Goal: Task Accomplishment & Management: Use online tool/utility

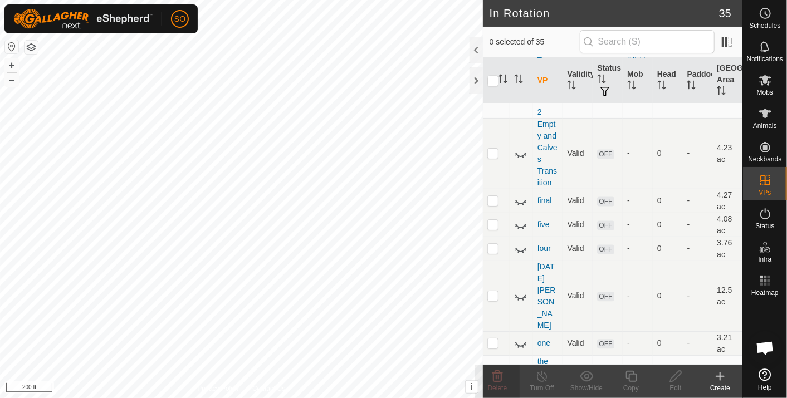
scroll to position [1319, 0]
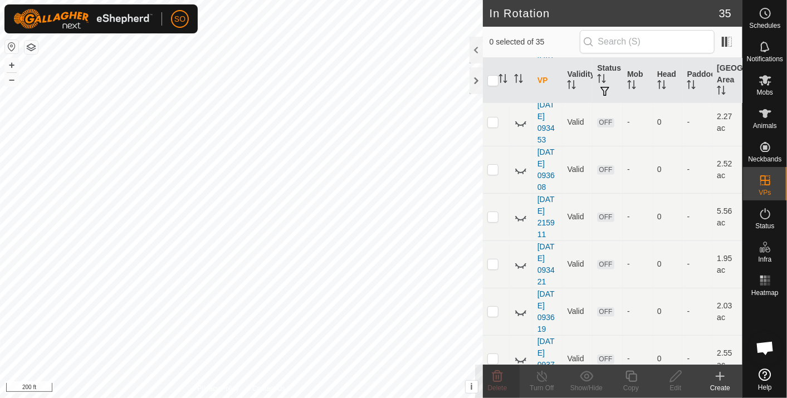
scroll to position [0, 0]
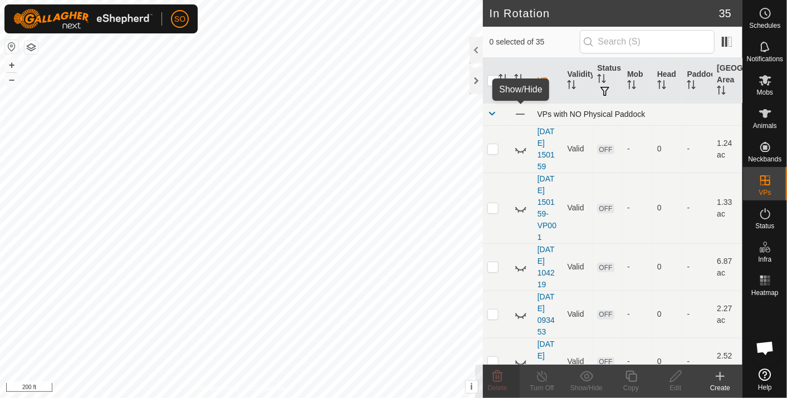
click at [521, 113] on span at bounding box center [520, 114] width 12 height 12
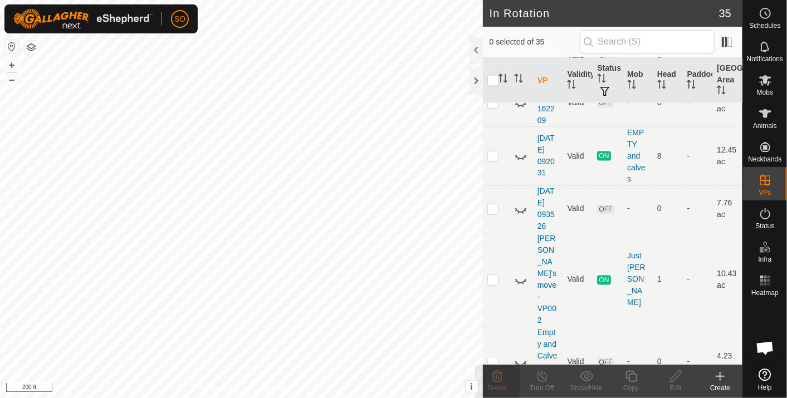
scroll to position [1319, 0]
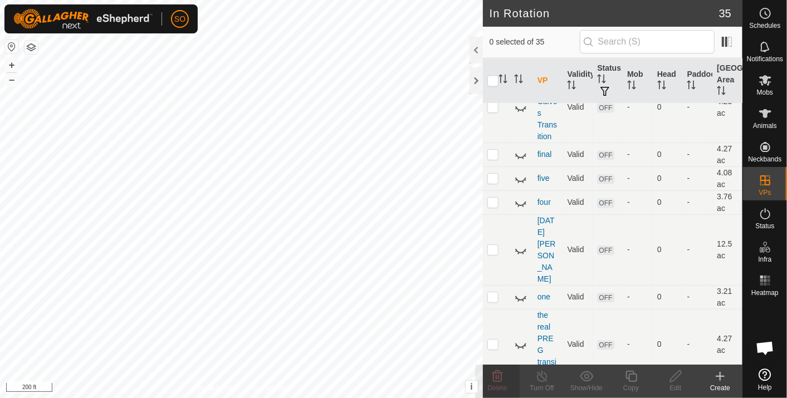
checkbox input "true"
click at [674, 377] on icon at bounding box center [676, 376] width 14 height 13
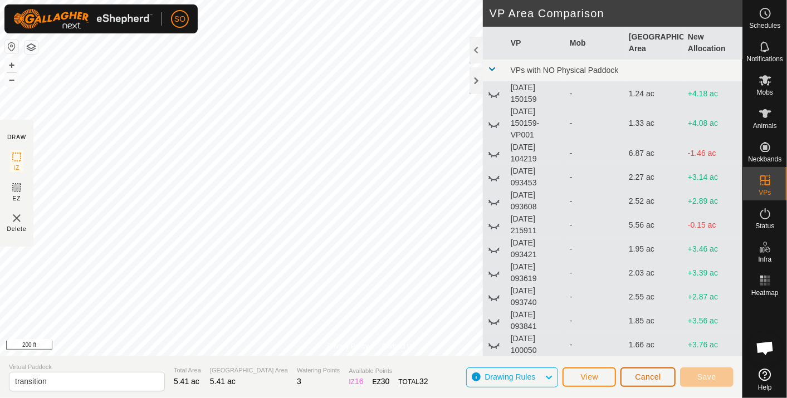
click at [647, 371] on button "Cancel" at bounding box center [648, 377] width 55 height 19
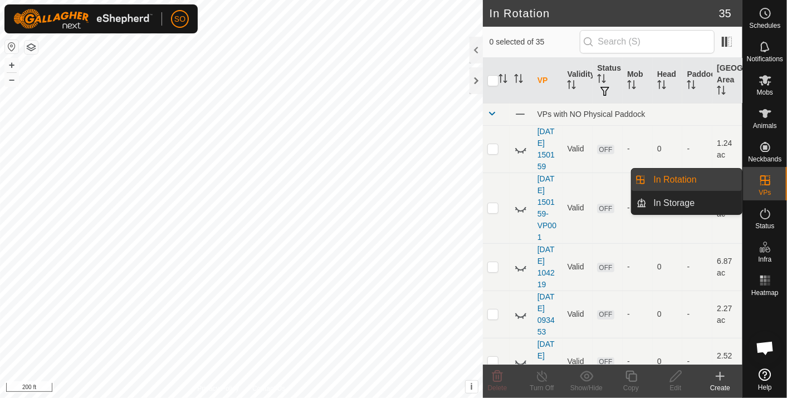
click at [680, 177] on link "In Rotation" at bounding box center [694, 180] width 95 height 22
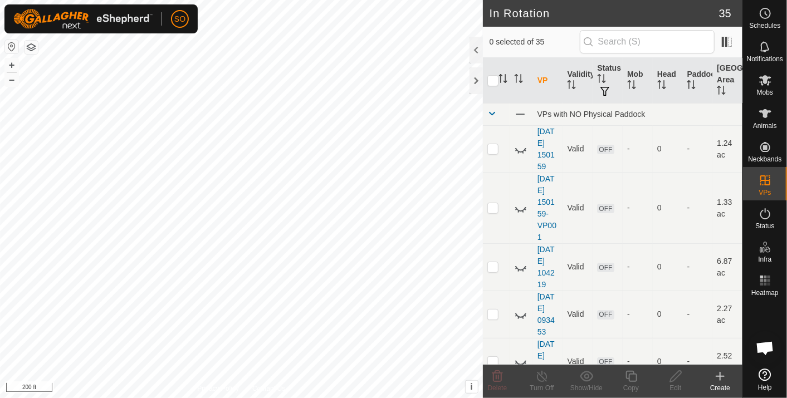
click at [719, 374] on icon at bounding box center [720, 376] width 13 height 13
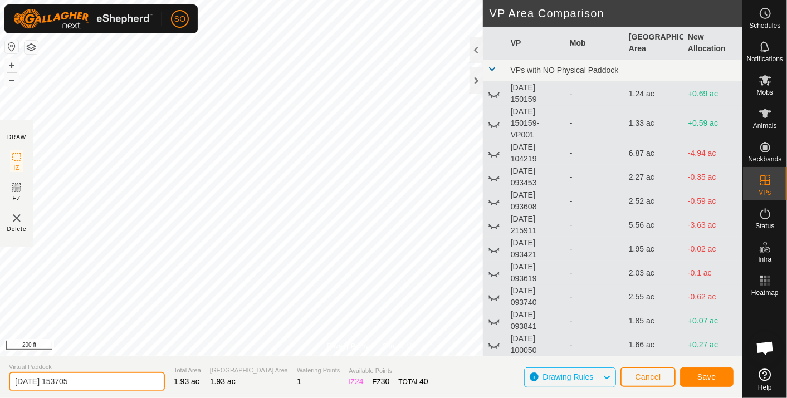
drag, startPoint x: 89, startPoint y: 381, endPoint x: -3, endPoint y: 382, distance: 91.9
click at [0, 382] on html "SO Schedules Notifications Mobs Animals Neckbands VPs Status Infra Heatmap Help…" at bounding box center [393, 199] width 787 height 398
type input "first night new"
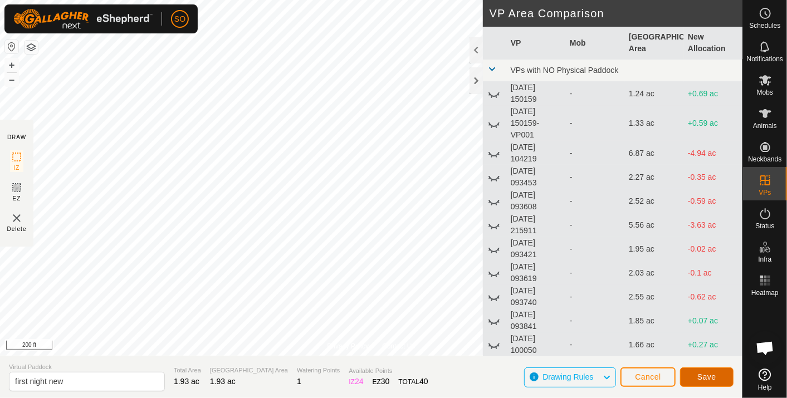
click at [700, 375] on span "Save" at bounding box center [706, 377] width 19 height 9
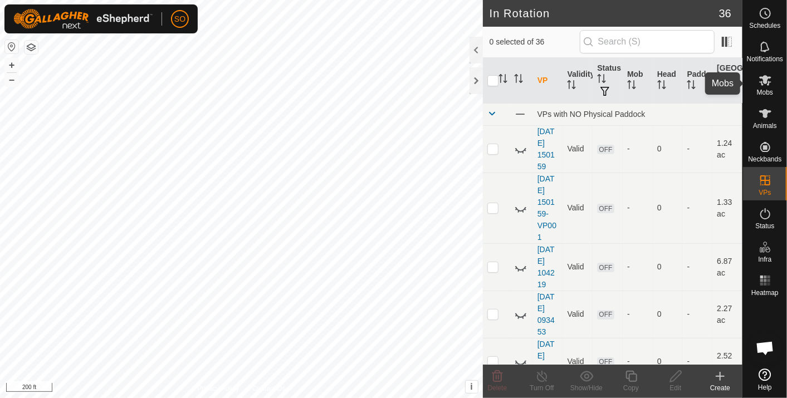
click at [770, 82] on icon at bounding box center [765, 80] width 12 height 11
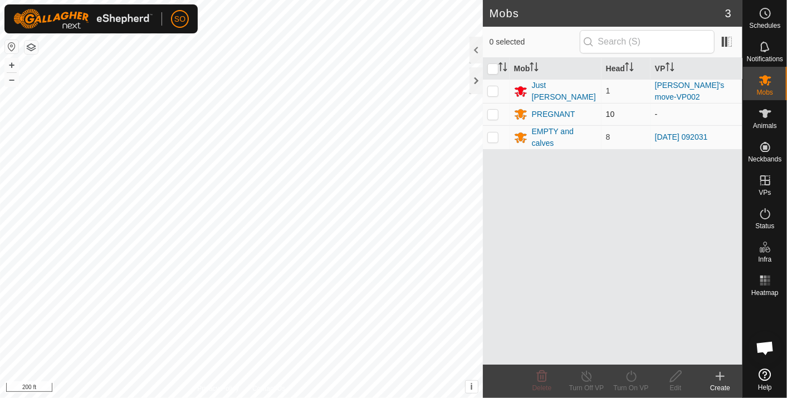
click at [492, 110] on p-checkbox at bounding box center [492, 114] width 11 height 9
checkbox input "true"
click at [633, 377] on icon at bounding box center [632, 376] width 14 height 13
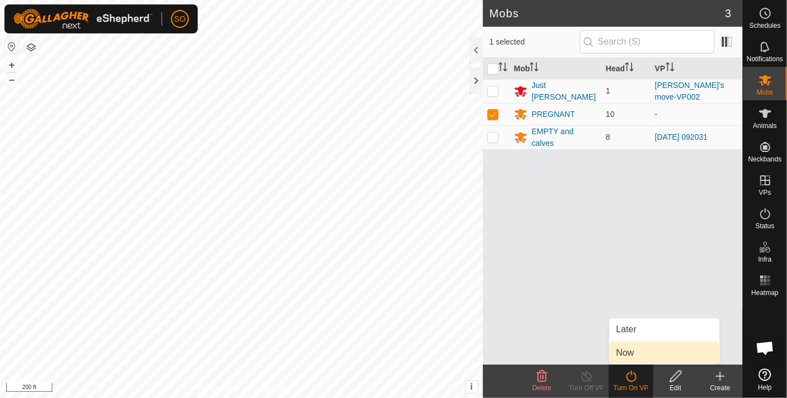
click at [625, 350] on link "Now" at bounding box center [664, 353] width 110 height 22
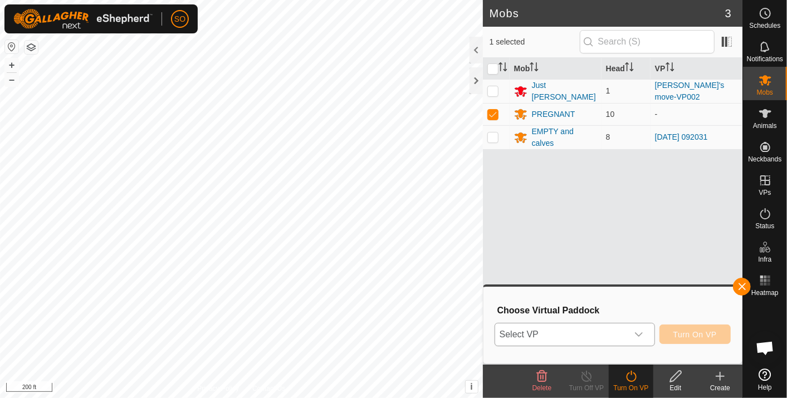
click at [643, 333] on icon "dropdown trigger" at bounding box center [639, 335] width 8 height 4
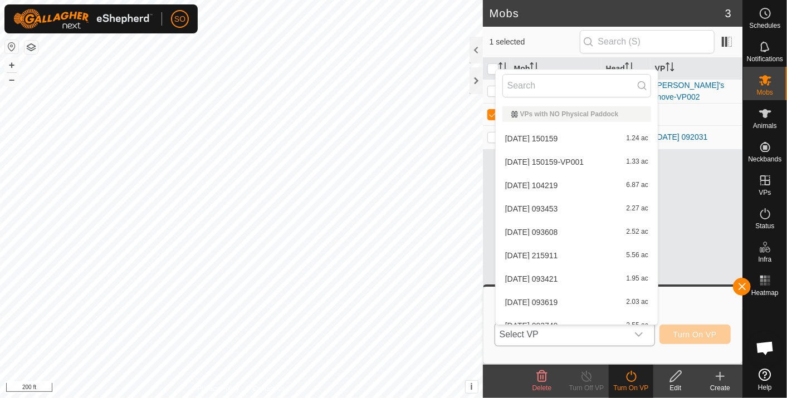
scroll to position [12, 0]
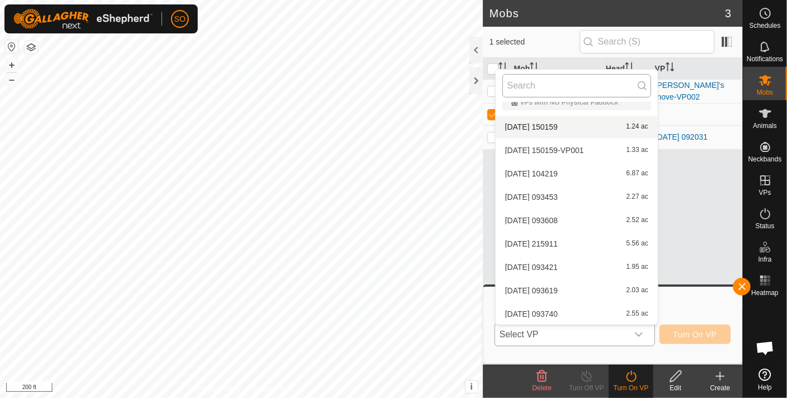
click at [543, 87] on input "text" at bounding box center [577, 85] width 149 height 23
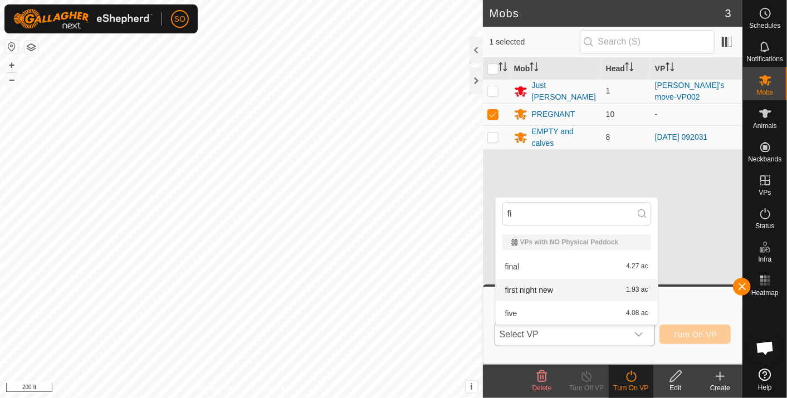
type input "fi"
click at [540, 285] on li "first night new 1.93 ac" at bounding box center [577, 290] width 162 height 22
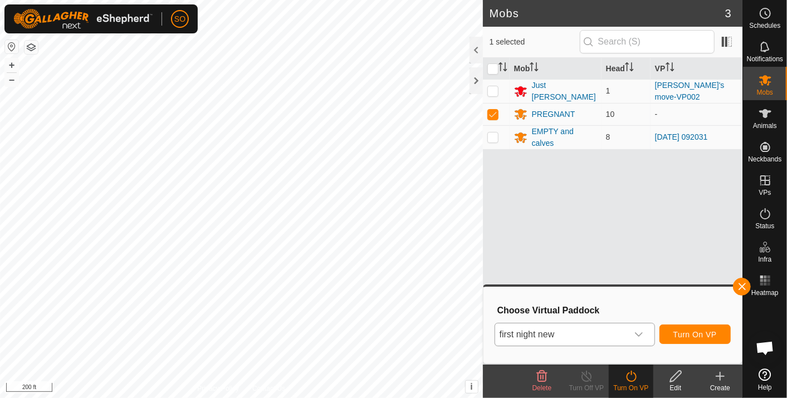
click at [630, 377] on icon at bounding box center [632, 376] width 14 height 13
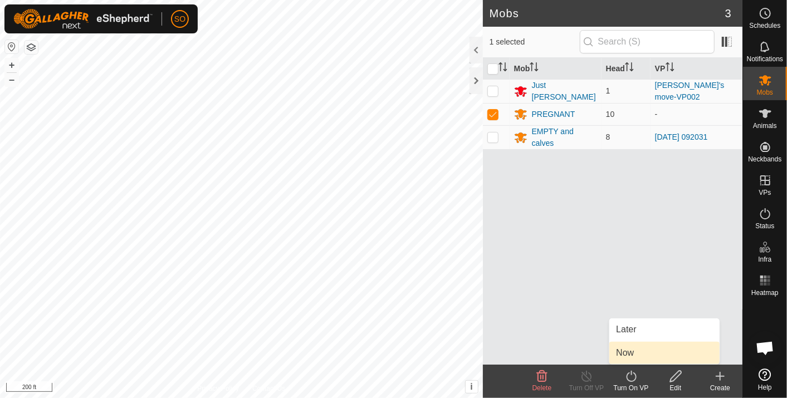
click at [625, 349] on link "Now" at bounding box center [664, 353] width 110 height 22
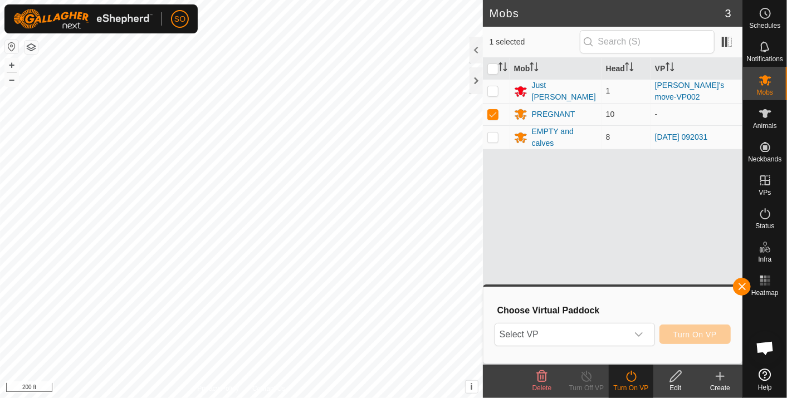
drag, startPoint x: 743, startPoint y: 284, endPoint x: 648, endPoint y: 216, distance: 116.7
click at [742, 280] on button "button" at bounding box center [742, 287] width 18 height 18
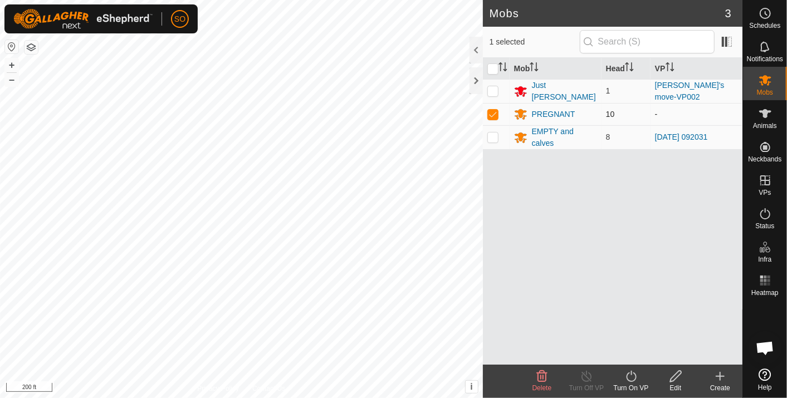
click at [492, 111] on p-checkbox at bounding box center [492, 114] width 11 height 9
checkbox input "false"
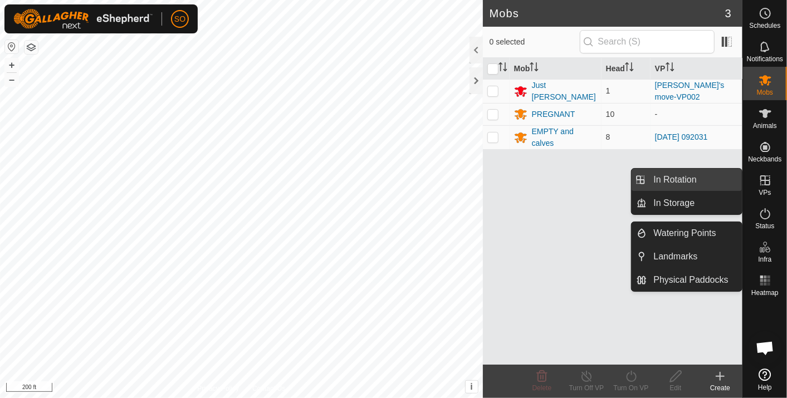
click at [695, 174] on link "In Rotation" at bounding box center [694, 180] width 95 height 22
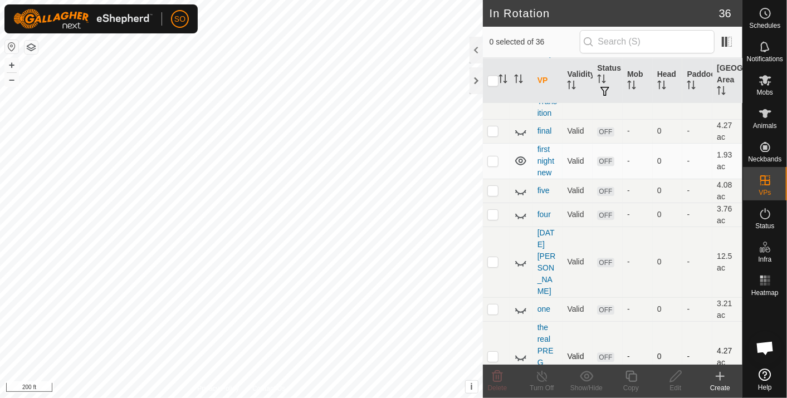
scroll to position [1354, 0]
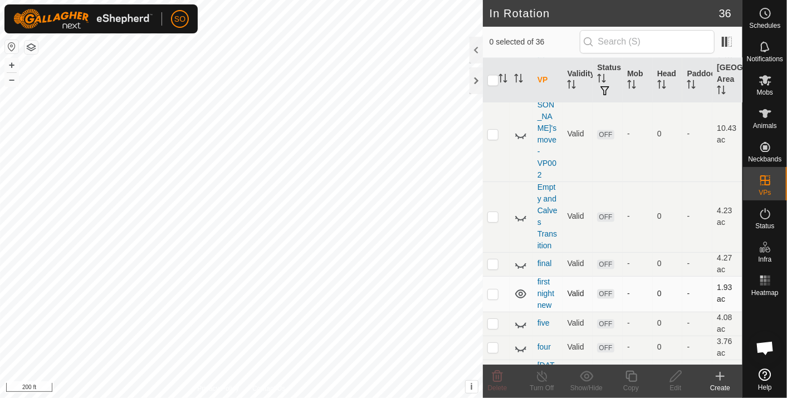
scroll to position [1231, 0]
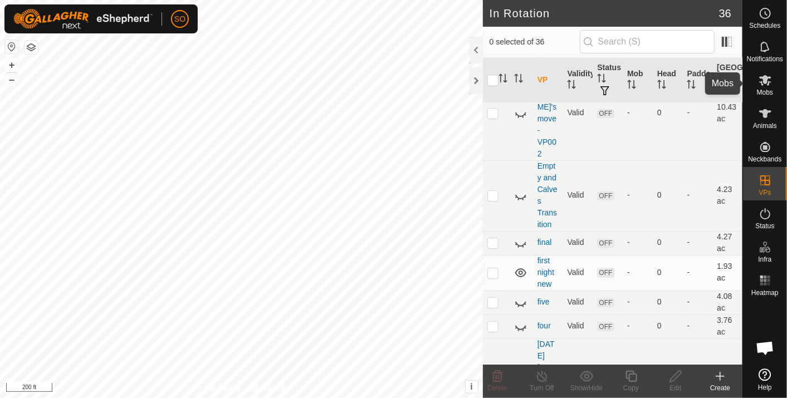
click at [767, 79] on icon at bounding box center [765, 80] width 12 height 11
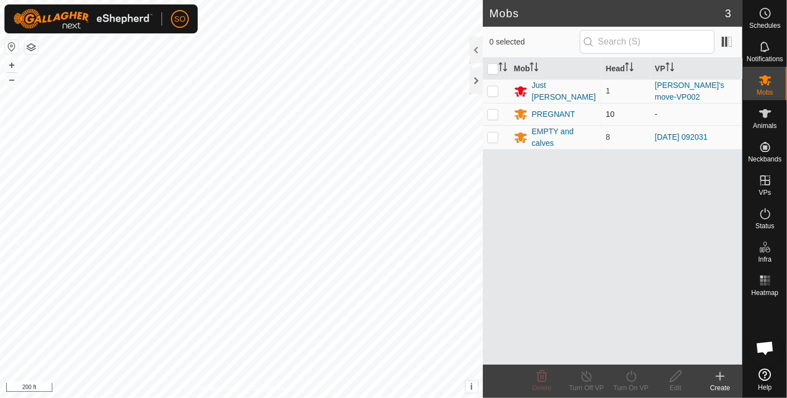
click at [492, 111] on p-checkbox at bounding box center [492, 114] width 11 height 9
checkbox input "true"
click at [630, 374] on icon at bounding box center [632, 376] width 14 height 13
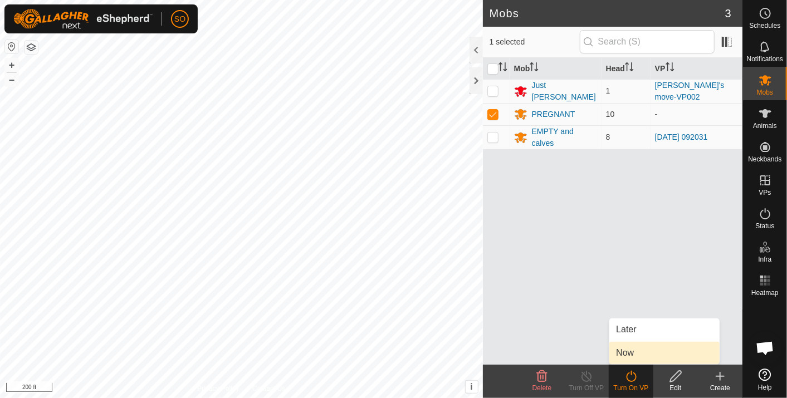
click at [628, 349] on link "Now" at bounding box center [664, 353] width 110 height 22
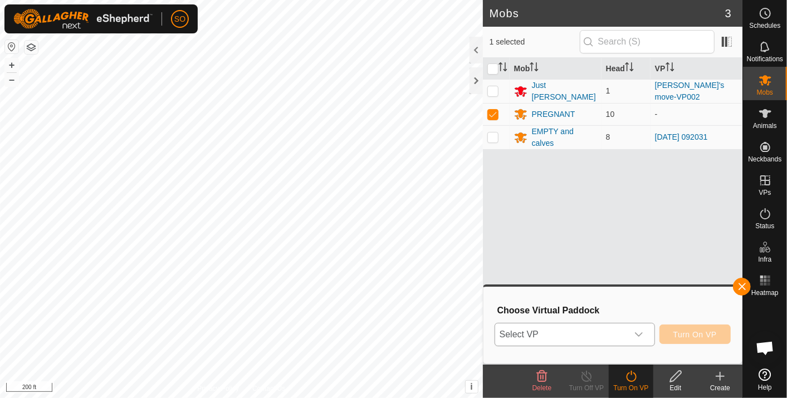
click at [578, 331] on span "Select VP" at bounding box center [561, 335] width 133 height 22
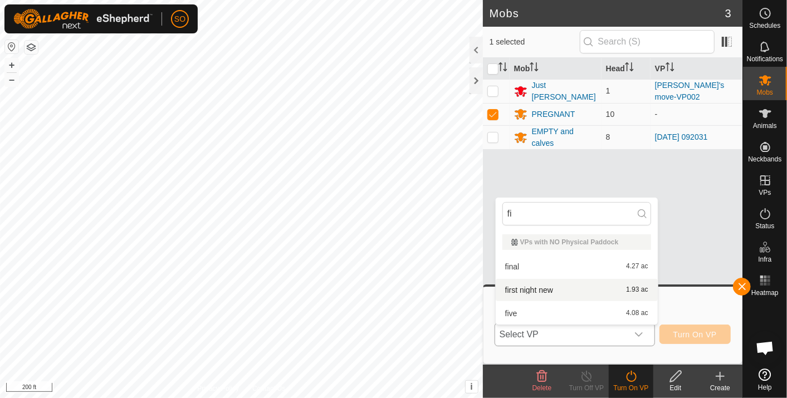
type input "fi"
click at [533, 286] on li "first night new 1.93 ac" at bounding box center [577, 290] width 162 height 22
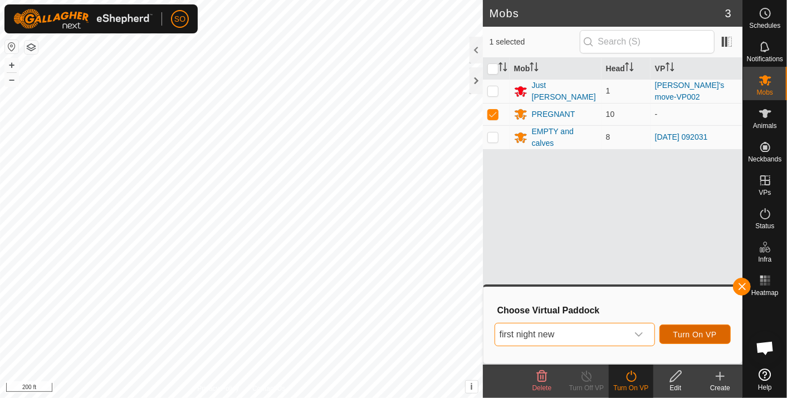
click at [703, 333] on span "Turn On VP" at bounding box center [695, 334] width 43 height 9
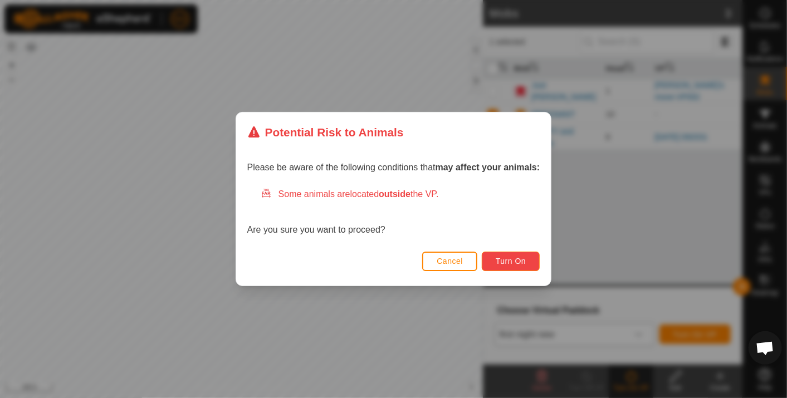
click at [511, 257] on span "Turn On" at bounding box center [511, 261] width 30 height 9
